Goal: Find specific page/section: Find specific page/section

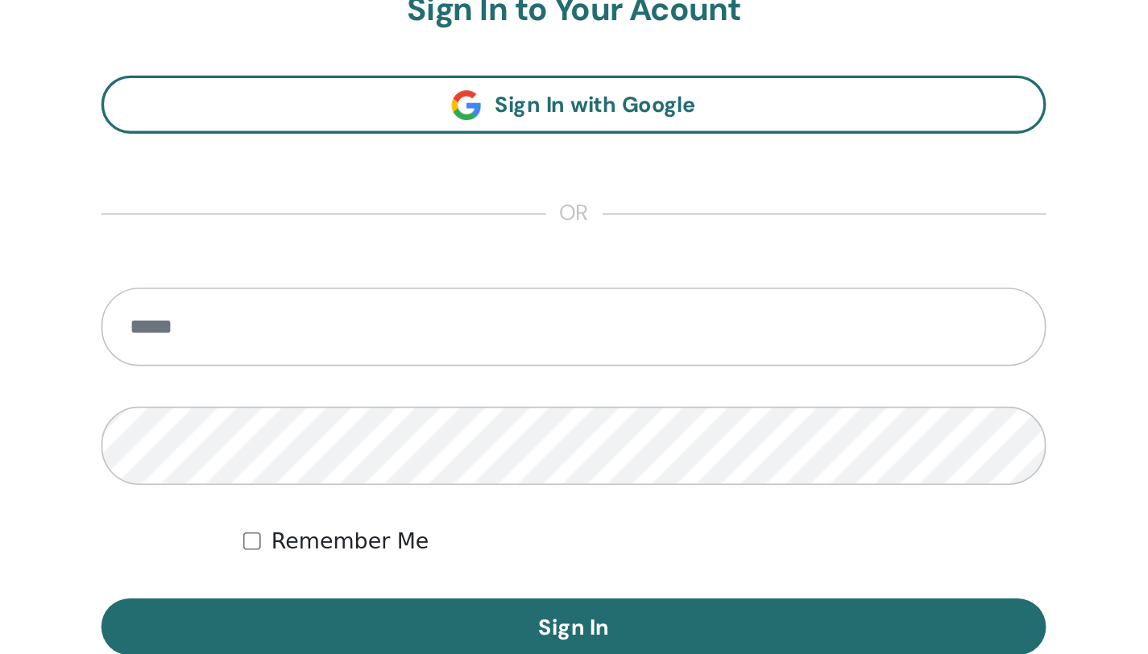
scroll to position [119, 0]
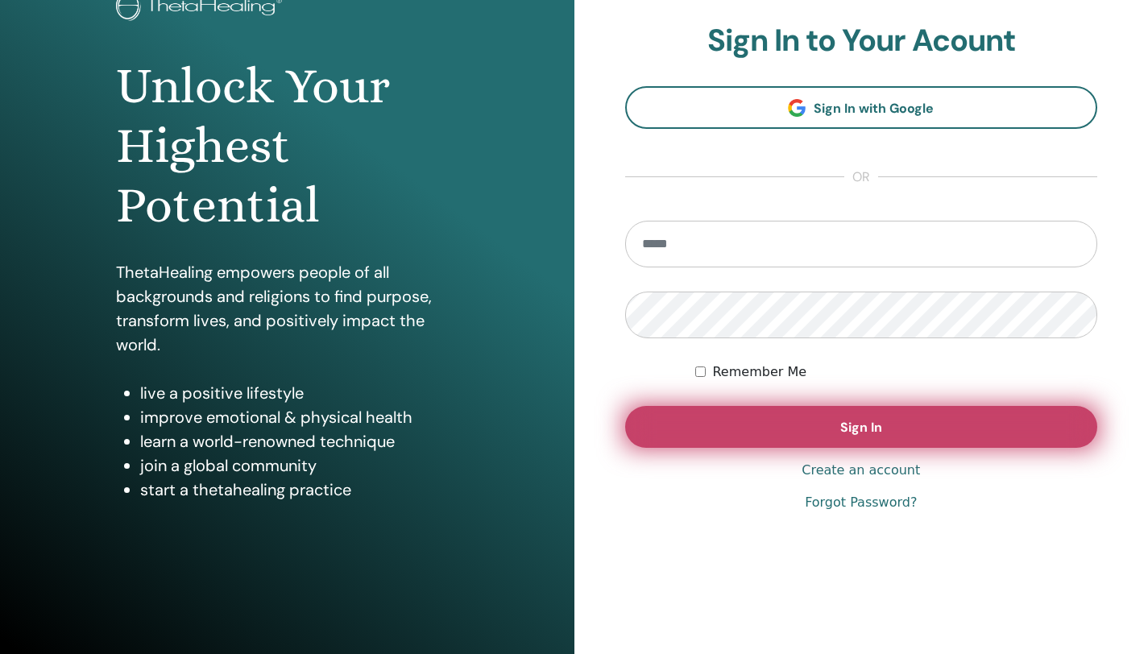
type input "**********"
click at [664, 389] on button "Sign In" at bounding box center [861, 427] width 473 height 42
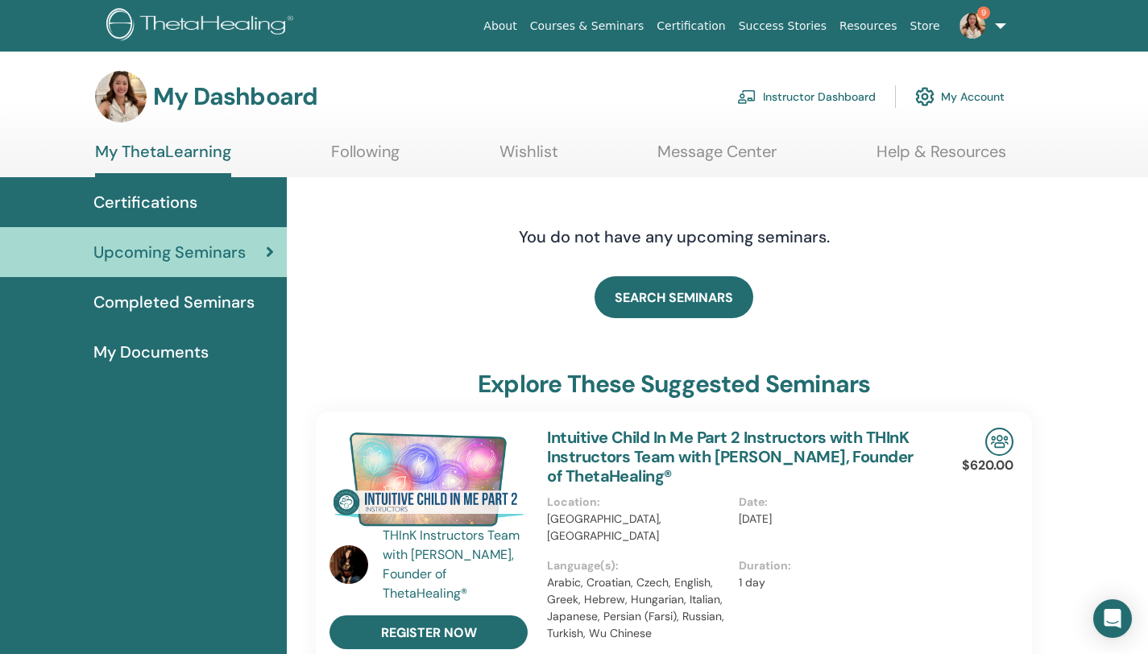
click at [164, 194] on span "Certifications" at bounding box center [145, 202] width 104 height 24
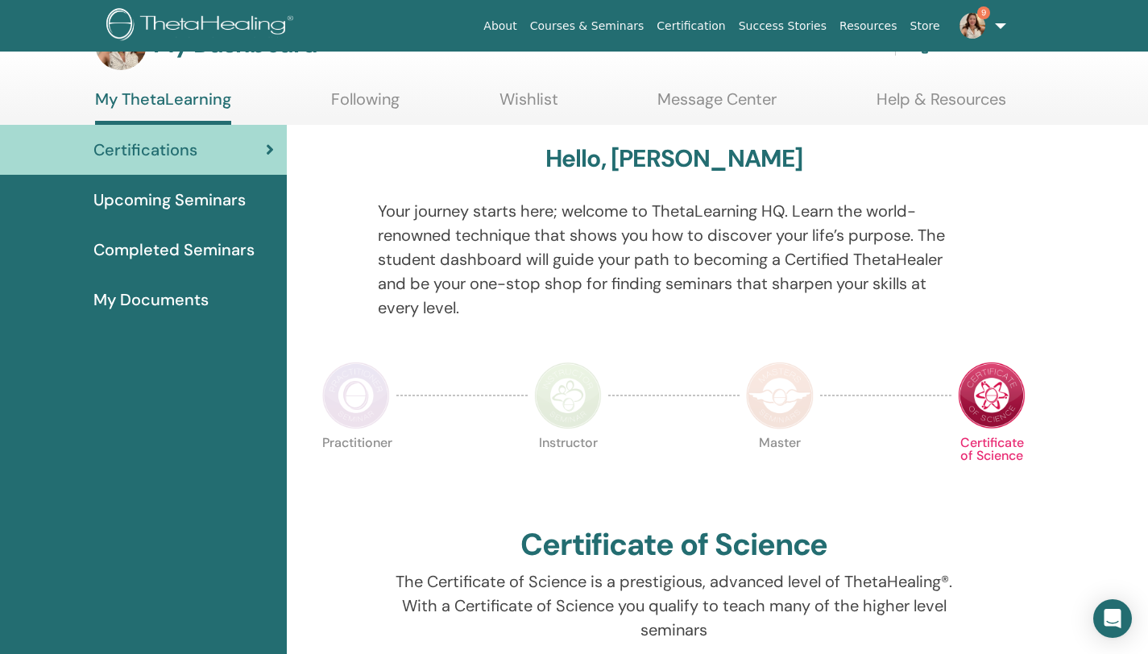
scroll to position [52, 0]
click at [180, 255] on span "Completed Seminars" at bounding box center [173, 250] width 161 height 24
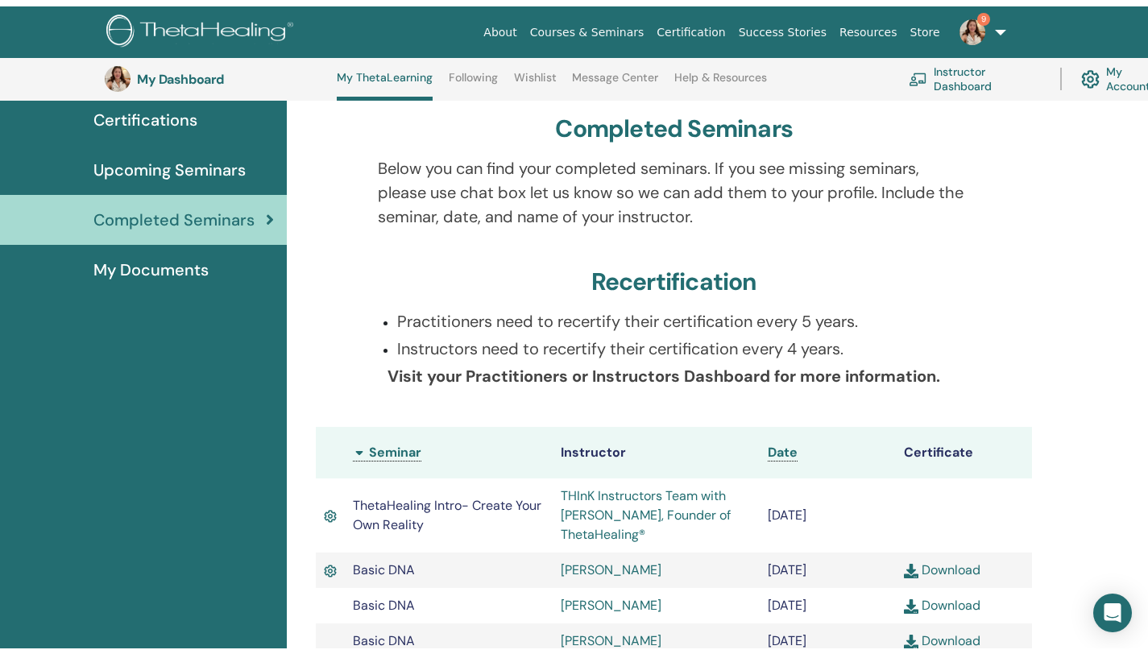
scroll to position [67, 0]
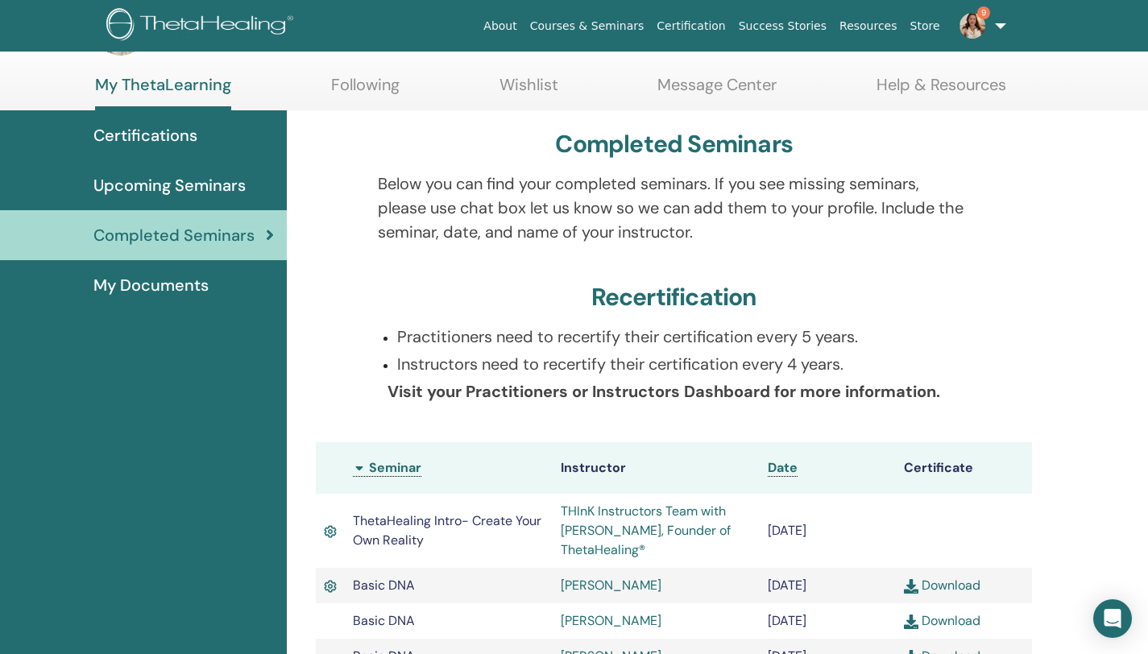
click at [143, 139] on span "Certifications" at bounding box center [145, 135] width 104 height 24
